Goal: Information Seeking & Learning: Learn about a topic

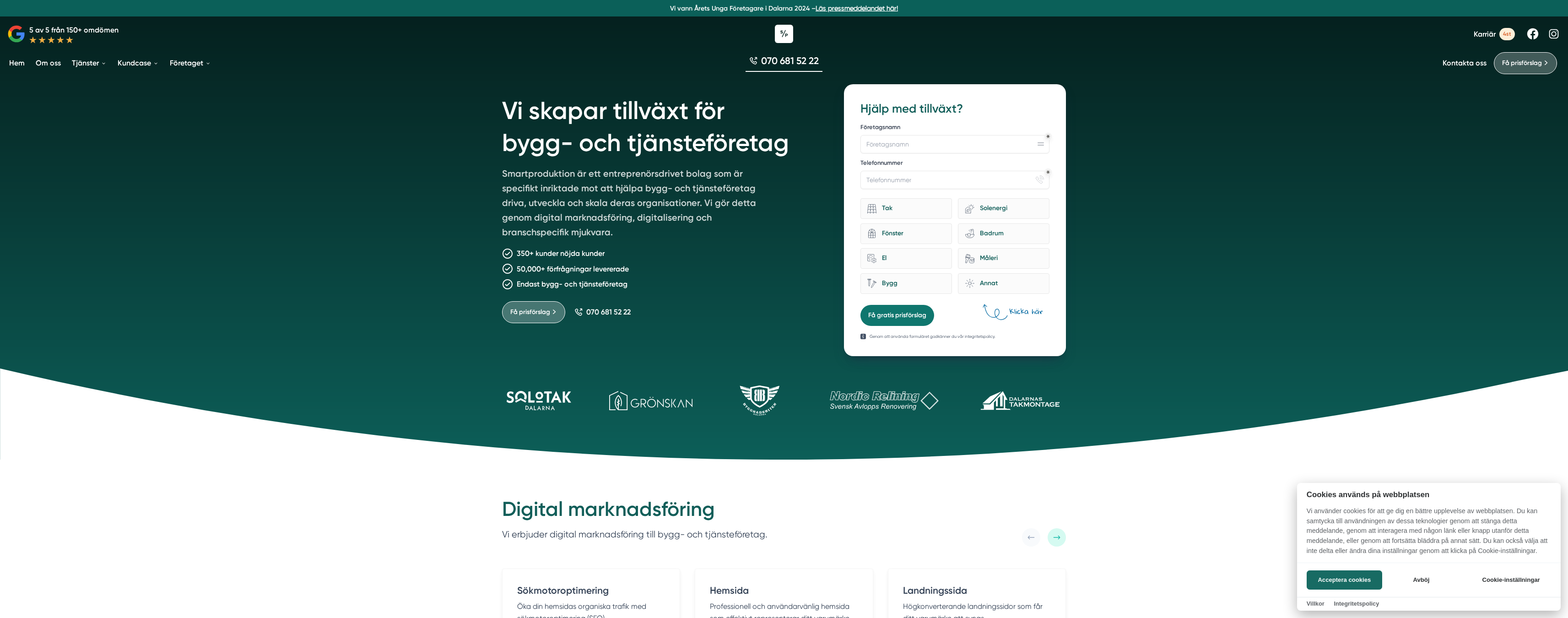
click at [141, 64] on div at bounding box center [784, 309] width 1568 height 618
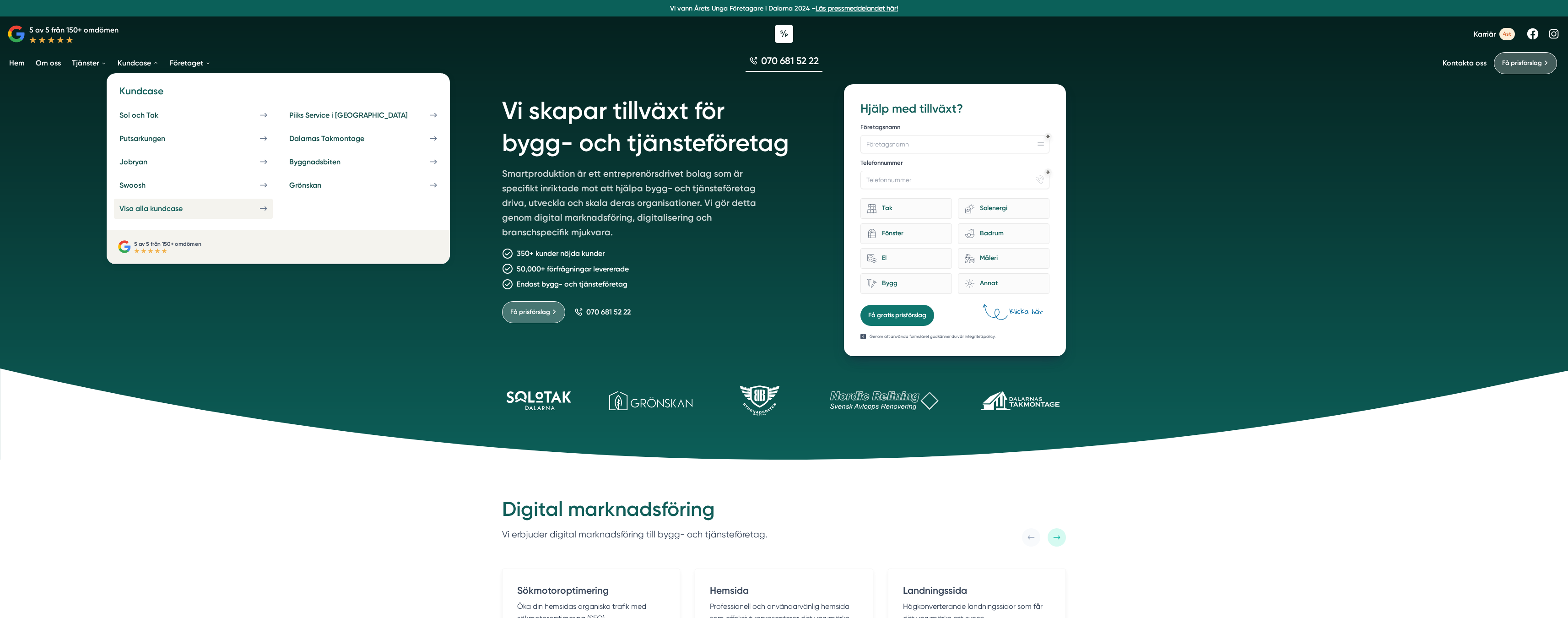
click at [175, 212] on div "Visa alla kundcase" at bounding box center [162, 208] width 85 height 8
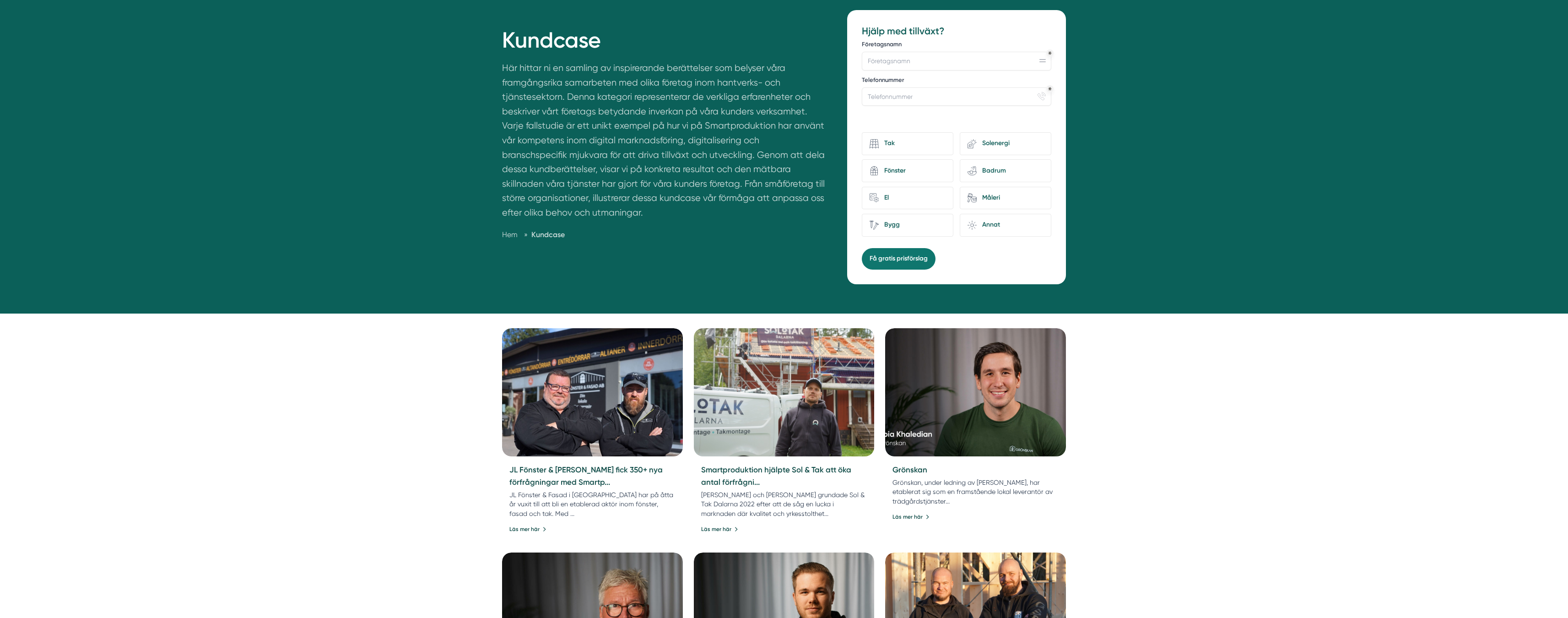
scroll to position [207, 0]
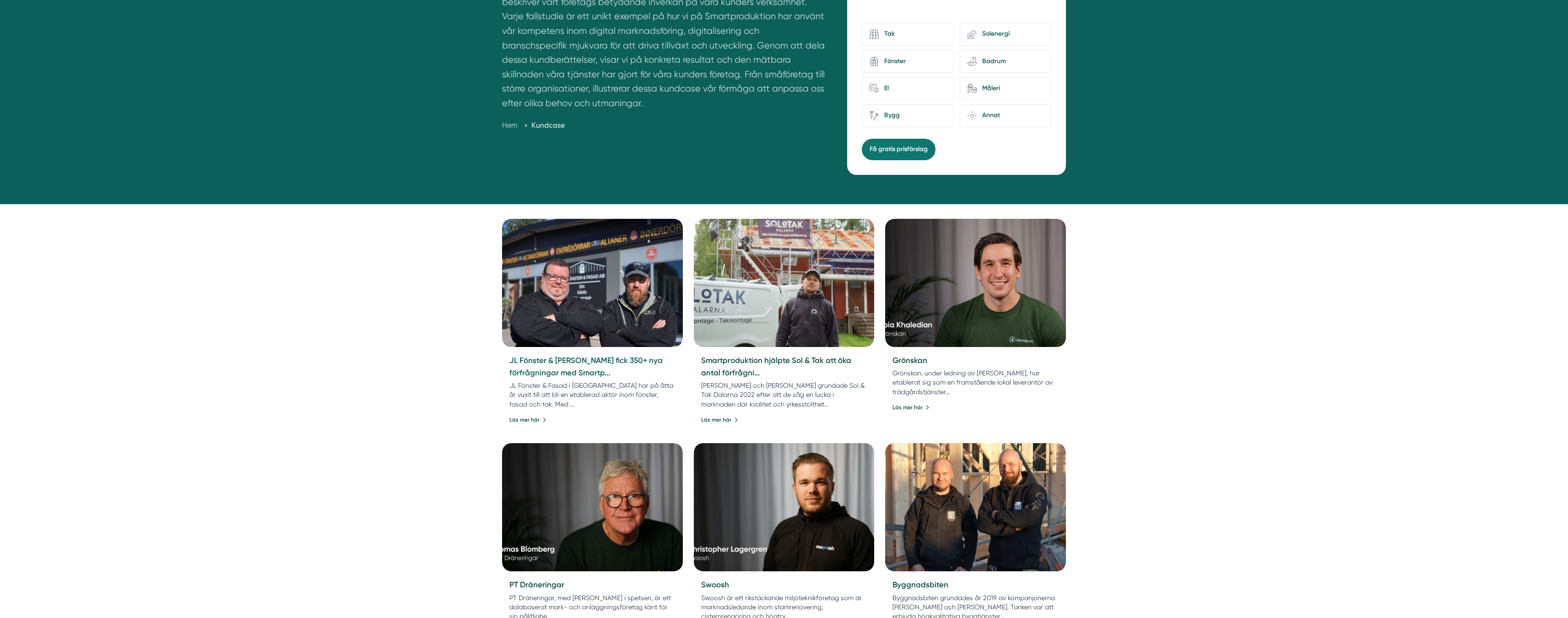
click at [561, 359] on link "JL Fönster & Fasad fick 350+ nya förfrågningar med Smartp..." at bounding box center [586, 366] width 153 height 21
click at [914, 357] on link "Grönskan" at bounding box center [910, 360] width 35 height 9
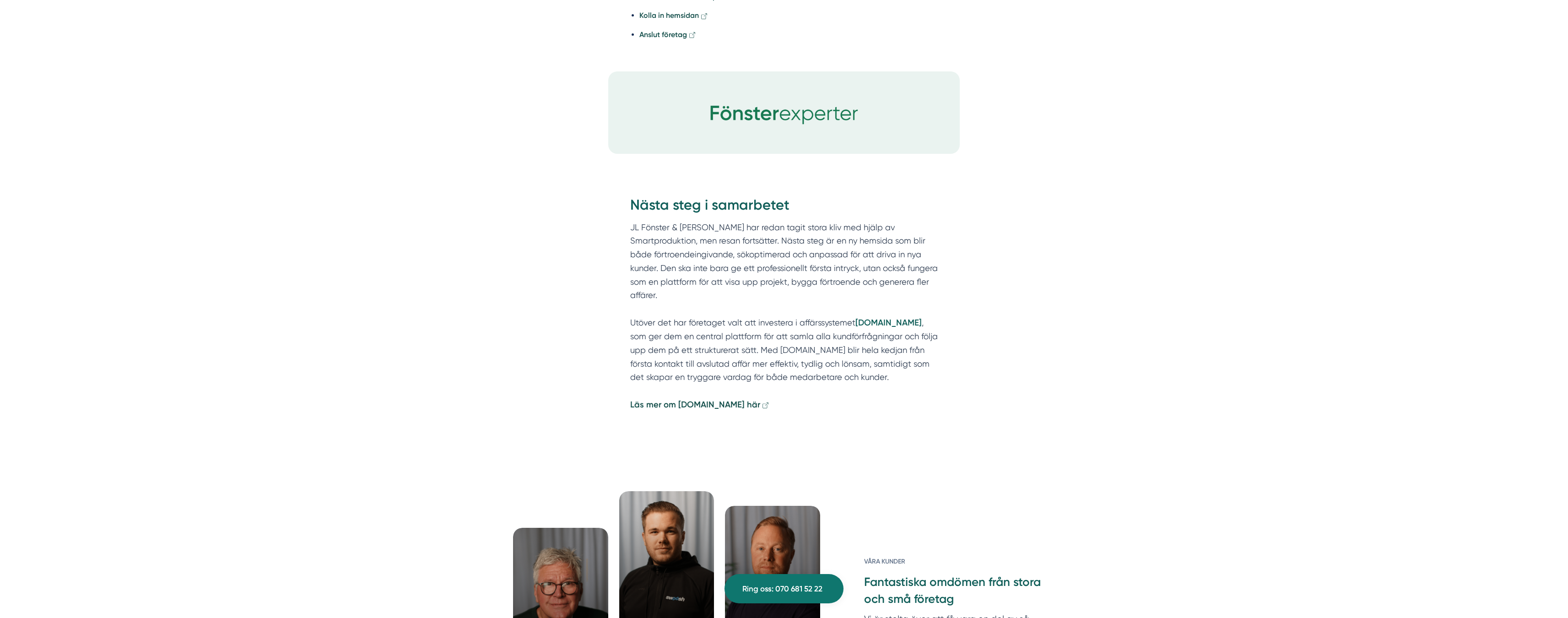
scroll to position [3052, 0]
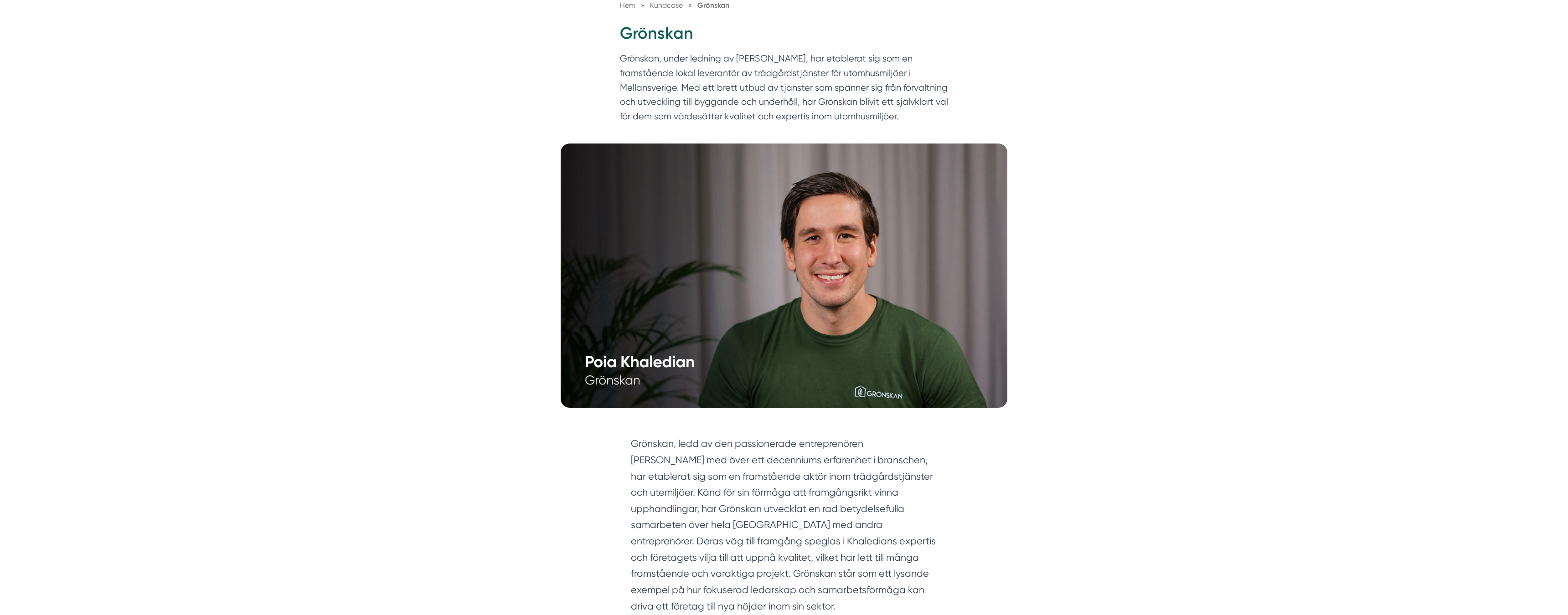
scroll to position [241, 0]
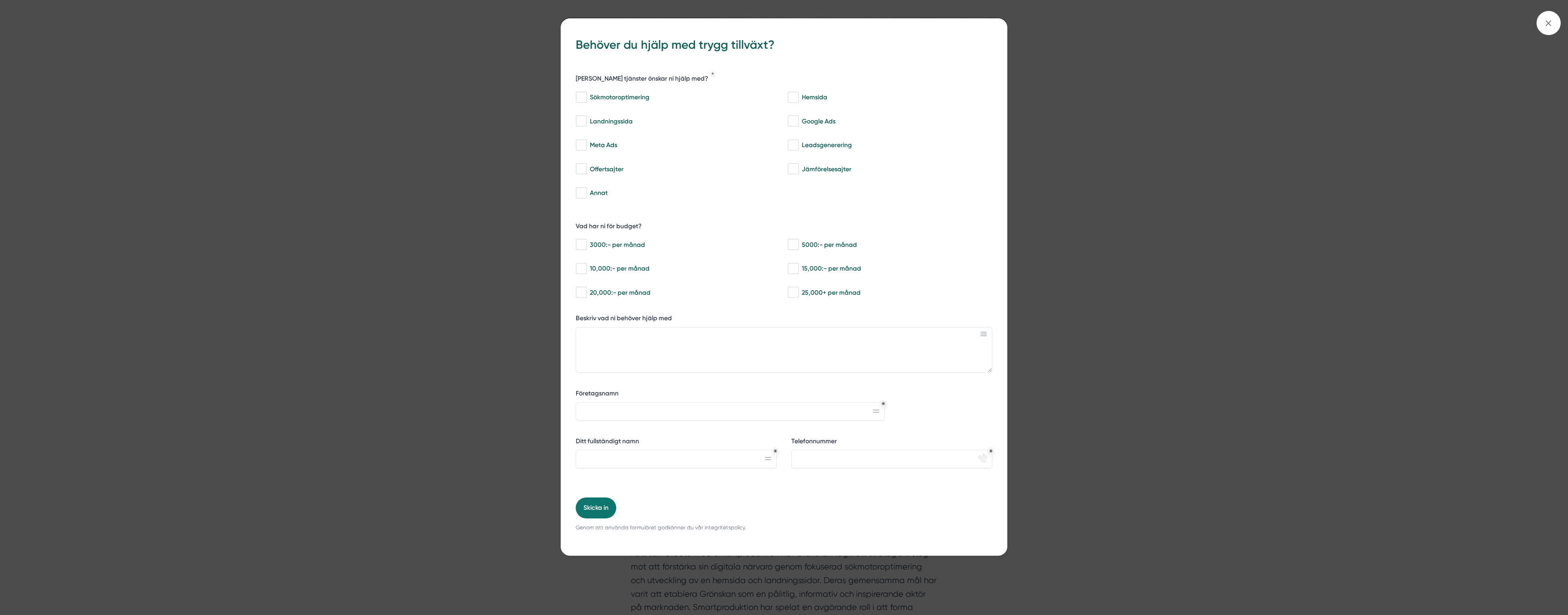
drag, startPoint x: 689, startPoint y: 283, endPoint x: 752, endPoint y: 259, distance: 67.4
